Goal: Contribute content: Add original content to the website for others to see

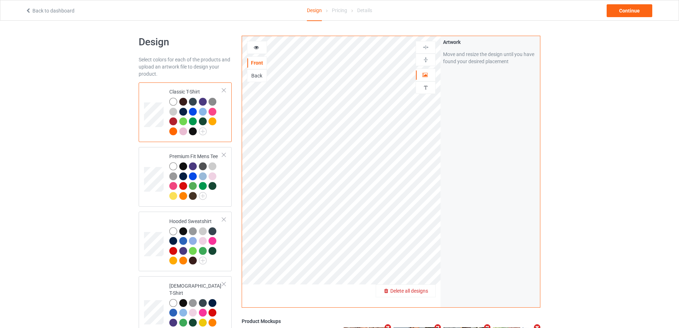
click at [427, 293] on span "Delete all designs" at bounding box center [409, 291] width 38 height 6
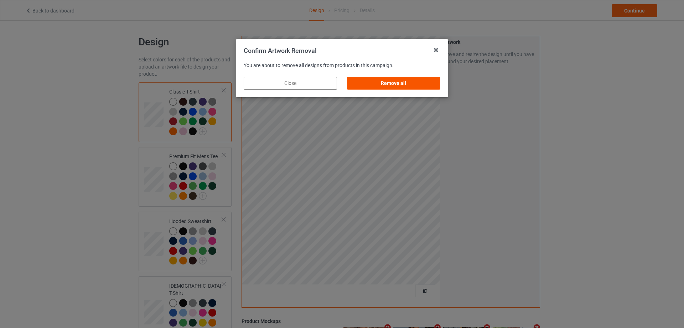
click at [427, 87] on div "Remove all" at bounding box center [393, 83] width 93 height 13
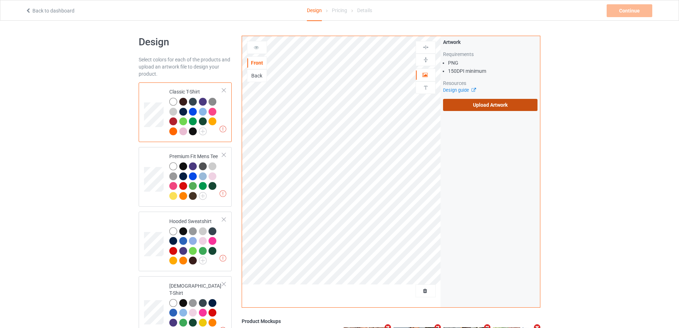
click at [497, 109] on label "Upload Artwork" at bounding box center [490, 105] width 94 height 12
click at [0, 0] on input "Upload Artwork" at bounding box center [0, 0] width 0 height 0
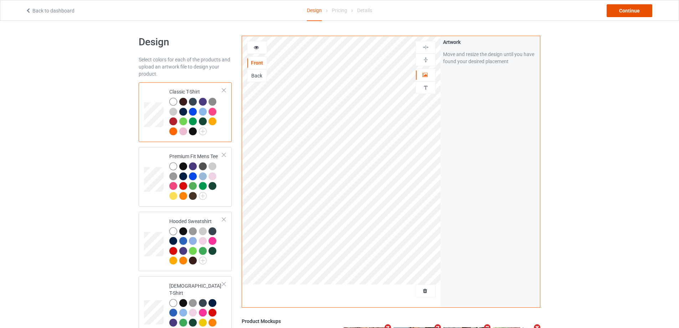
click at [622, 10] on div "Continue" at bounding box center [630, 10] width 46 height 13
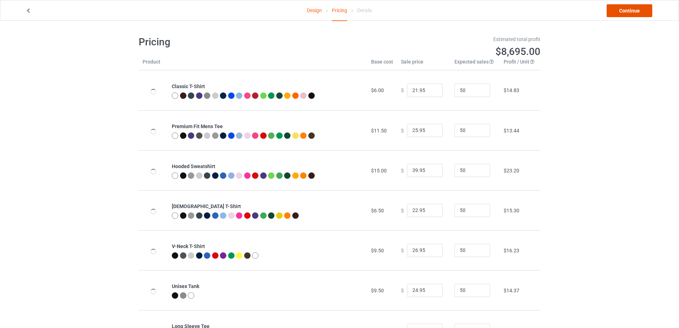
click at [622, 10] on link "Continue" at bounding box center [630, 10] width 46 height 13
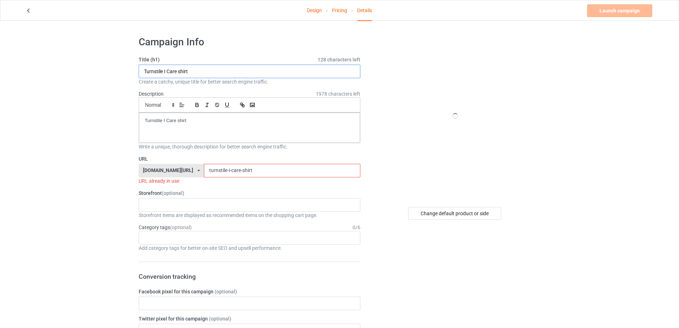
drag, startPoint x: 196, startPoint y: 73, endPoint x: 202, endPoint y: 117, distance: 43.9
paste input "phillies wonderboy"
type input "phillies wonderboy shirt"
drag, startPoint x: 181, startPoint y: 120, endPoint x: 48, endPoint y: 120, distance: 133.3
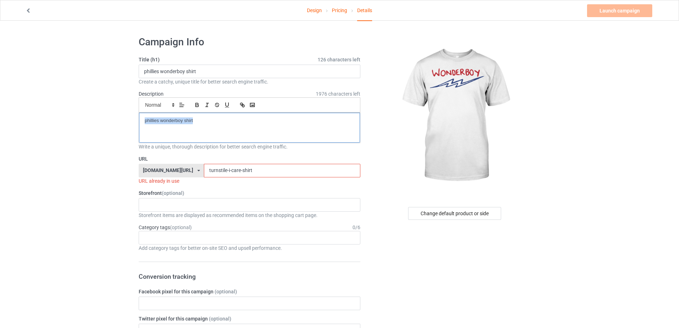
drag, startPoint x: 208, startPoint y: 127, endPoint x: 96, endPoint y: 125, distance: 111.9
copy p "phillies wonderboy shirt"
drag, startPoint x: 256, startPoint y: 171, endPoint x: 155, endPoint y: 170, distance: 101.2
click at [155, 170] on div "[DOMAIN_NAME][URL] [DOMAIN_NAME][URL] [DOMAIN_NAME][URL] 5cd2f964b197f721e1cad2…" at bounding box center [250, 171] width 222 height 14
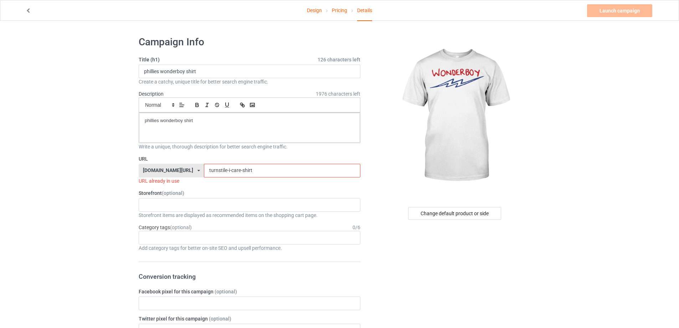
paste input "phillies wonderboy"
click at [207, 167] on input "phillies wonderboy shirt" at bounding box center [282, 171] width 156 height 14
drag, startPoint x: 231, startPoint y: 169, endPoint x: 254, endPoint y: 179, distance: 24.6
click at [231, 170] on input "phillies-wonderboy shirt" at bounding box center [282, 171] width 156 height 14
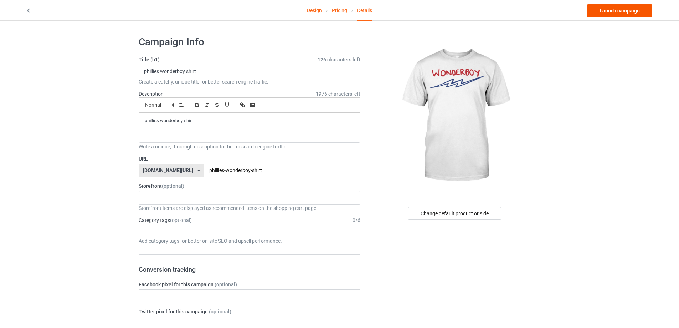
type input "phillies-wonderboy-shirt"
click at [614, 9] on link "Launch campaign" at bounding box center [619, 10] width 65 height 13
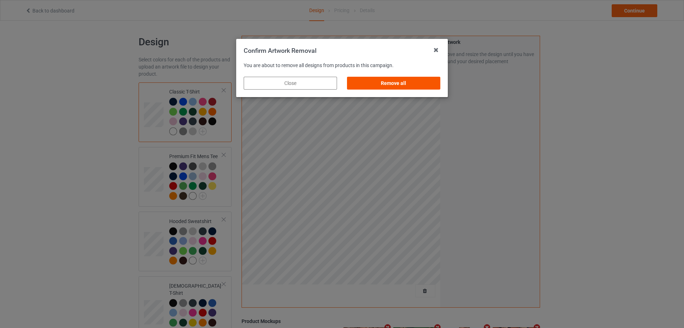
click at [411, 87] on div "Remove all" at bounding box center [393, 83] width 93 height 13
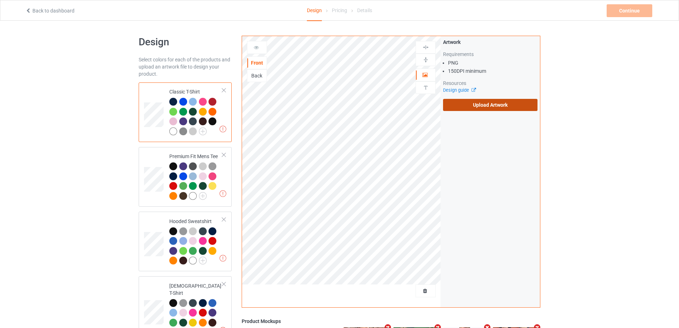
click at [481, 107] on label "Upload Artwork" at bounding box center [490, 105] width 94 height 12
click at [0, 0] on input "Upload Artwork" at bounding box center [0, 0] width 0 height 0
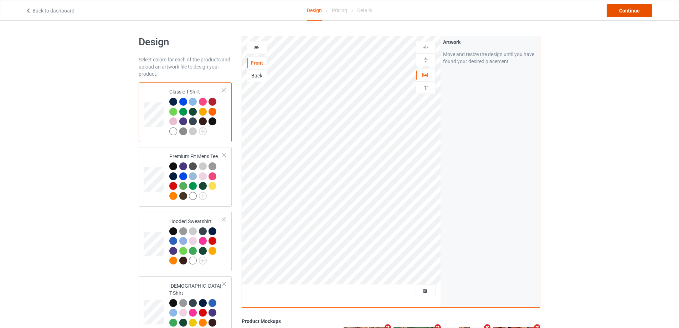
click at [637, 11] on div "Continue" at bounding box center [630, 10] width 46 height 13
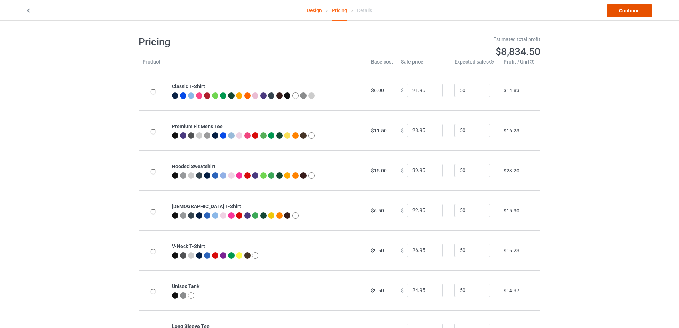
click at [637, 11] on link "Continue" at bounding box center [630, 10] width 46 height 13
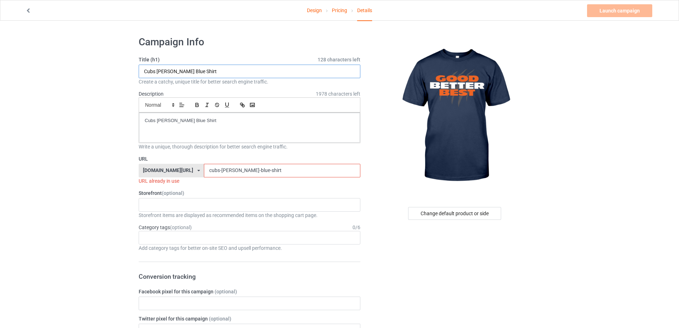
drag, startPoint x: 176, startPoint y: 70, endPoint x: 93, endPoint y: 70, distance: 82.7
paste input "good better best s"
type input "good better best shirt"
drag, startPoint x: 225, startPoint y: 123, endPoint x: 105, endPoint y: 117, distance: 120.6
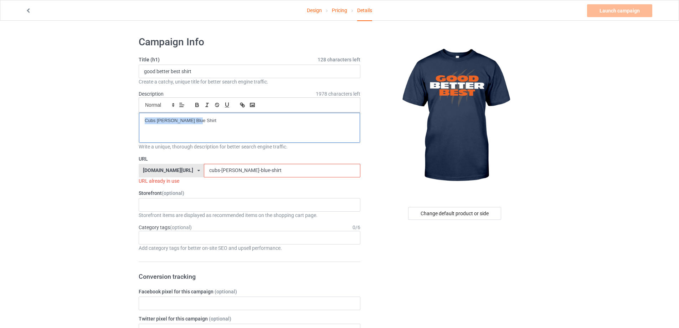
drag, startPoint x: 163, startPoint y: 168, endPoint x: 138, endPoint y: 168, distance: 24.6
paste input "good better best"
click at [204, 171] on input "good better best shirt" at bounding box center [282, 171] width 156 height 14
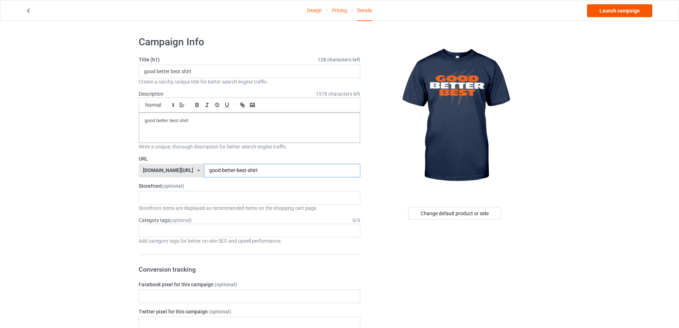
type input "good-better-best-shirt"
click at [637, 11] on link "Launch campaign" at bounding box center [619, 10] width 65 height 13
